Goal: Find specific page/section: Find specific page/section

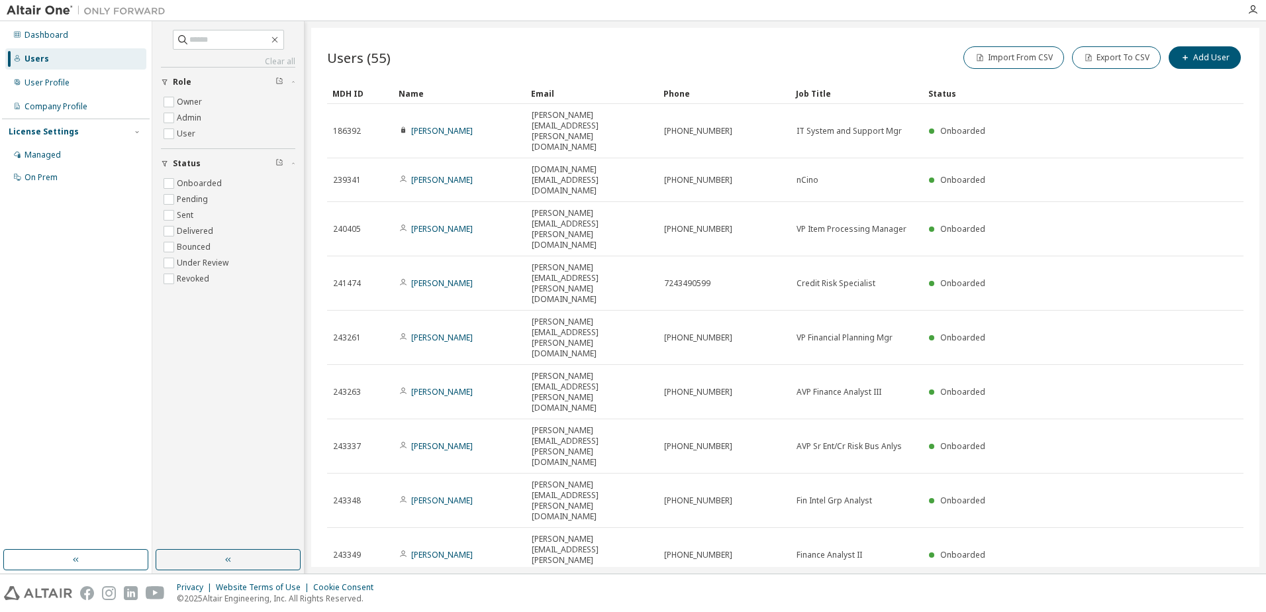
click at [1081, 424] on div "100" at bounding box center [1103, 428] width 106 height 16
click at [226, 40] on input "text" at bounding box center [228, 39] width 79 height 13
type input "*******"
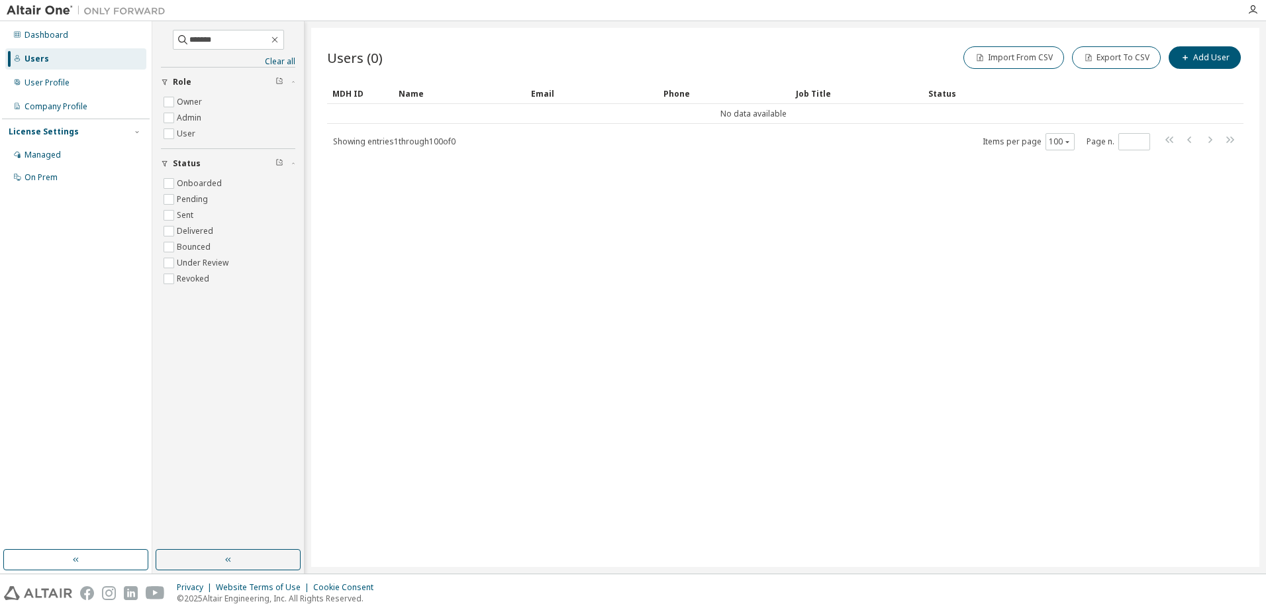
click at [507, 206] on div "Users (0) Import From CSV Export To CSV Add User Clear Load Save Save As Field …" at bounding box center [785, 297] width 948 height 539
click at [501, 289] on div "Users (0) Import From CSV Export To CSV Add User Clear Load Save Save As Field …" at bounding box center [785, 297] width 948 height 539
click at [550, 265] on div "Users (0) Import From CSV Export To CSV Add User Clear Load Save Save As Field …" at bounding box center [785, 297] width 948 height 539
